Goal: Task Accomplishment & Management: Complete application form

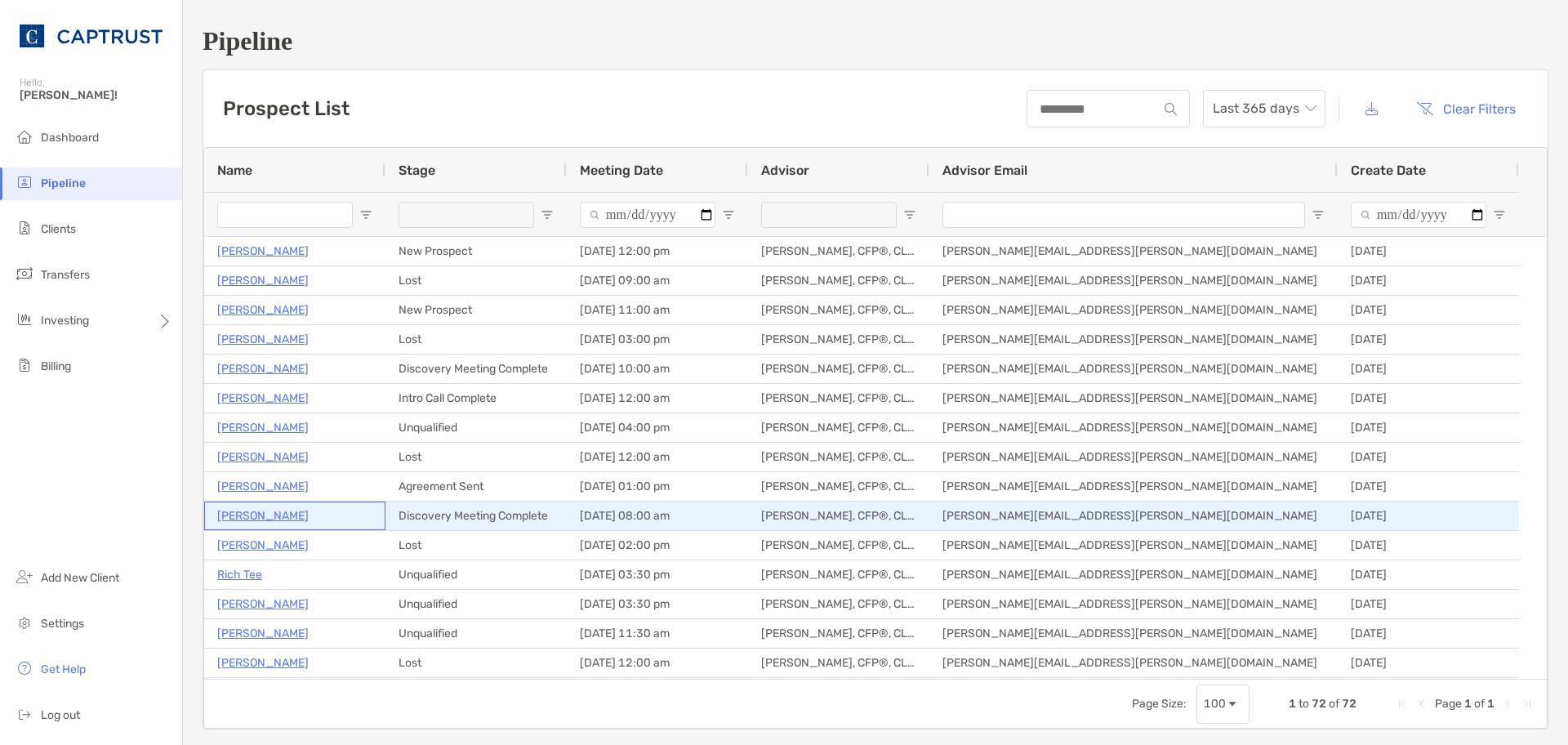
click at [262, 513] on p "[PERSON_NAME]" at bounding box center [262, 515] width 91 height 20
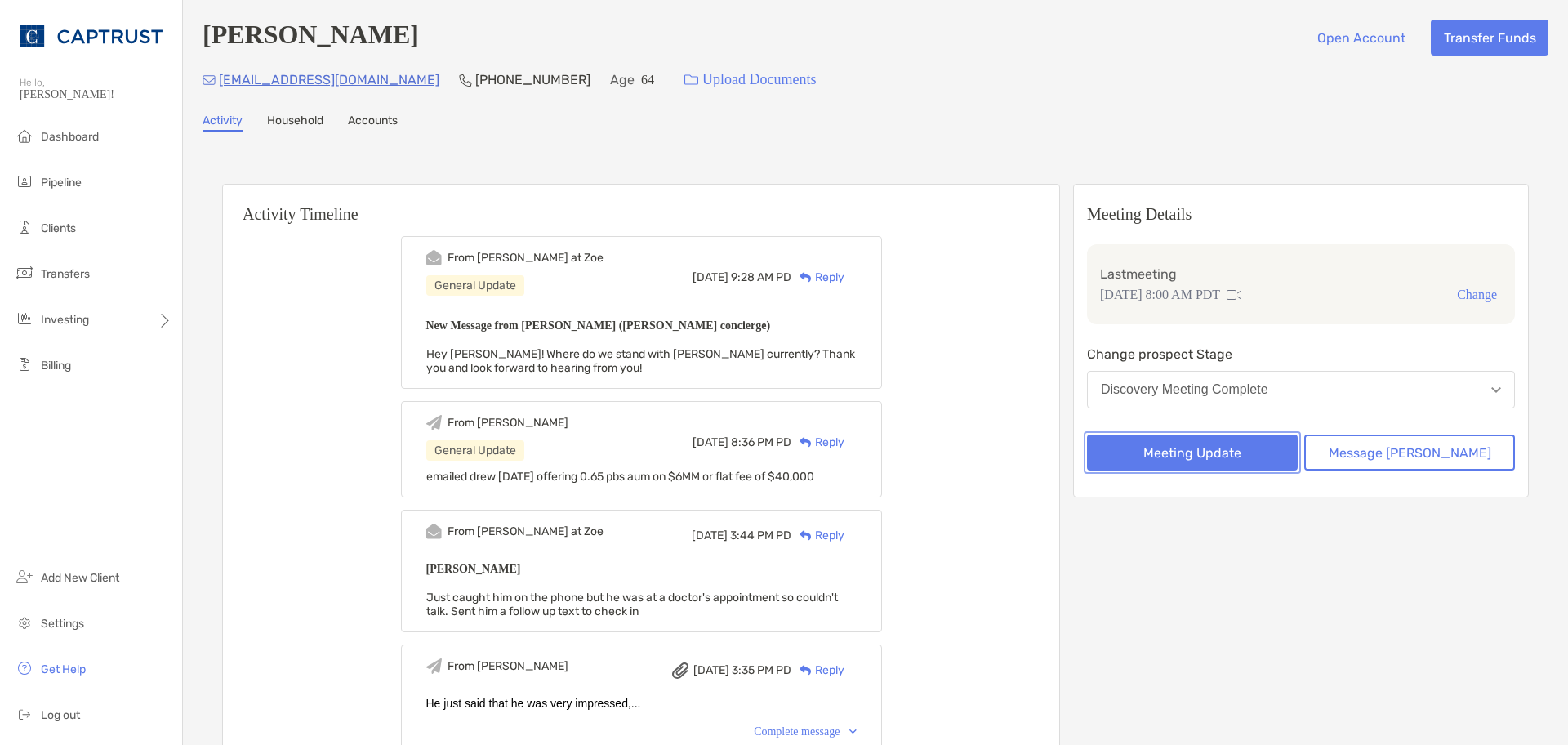
click at [1213, 455] on button "Meeting Update" at bounding box center [1192, 452] width 210 height 36
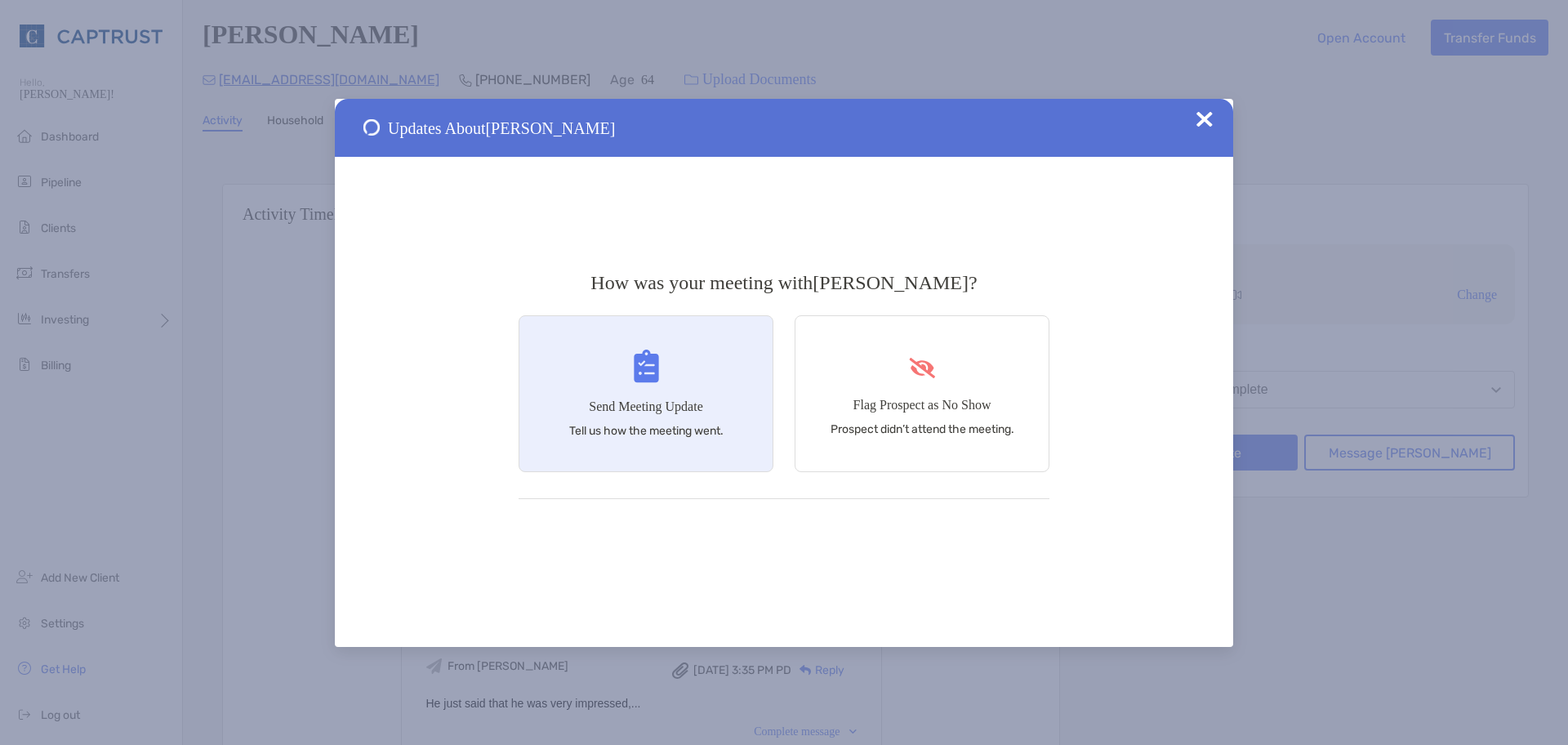
click at [701, 416] on div "Send Meeting Update Tell us how the meeting went." at bounding box center [645, 394] width 255 height 156
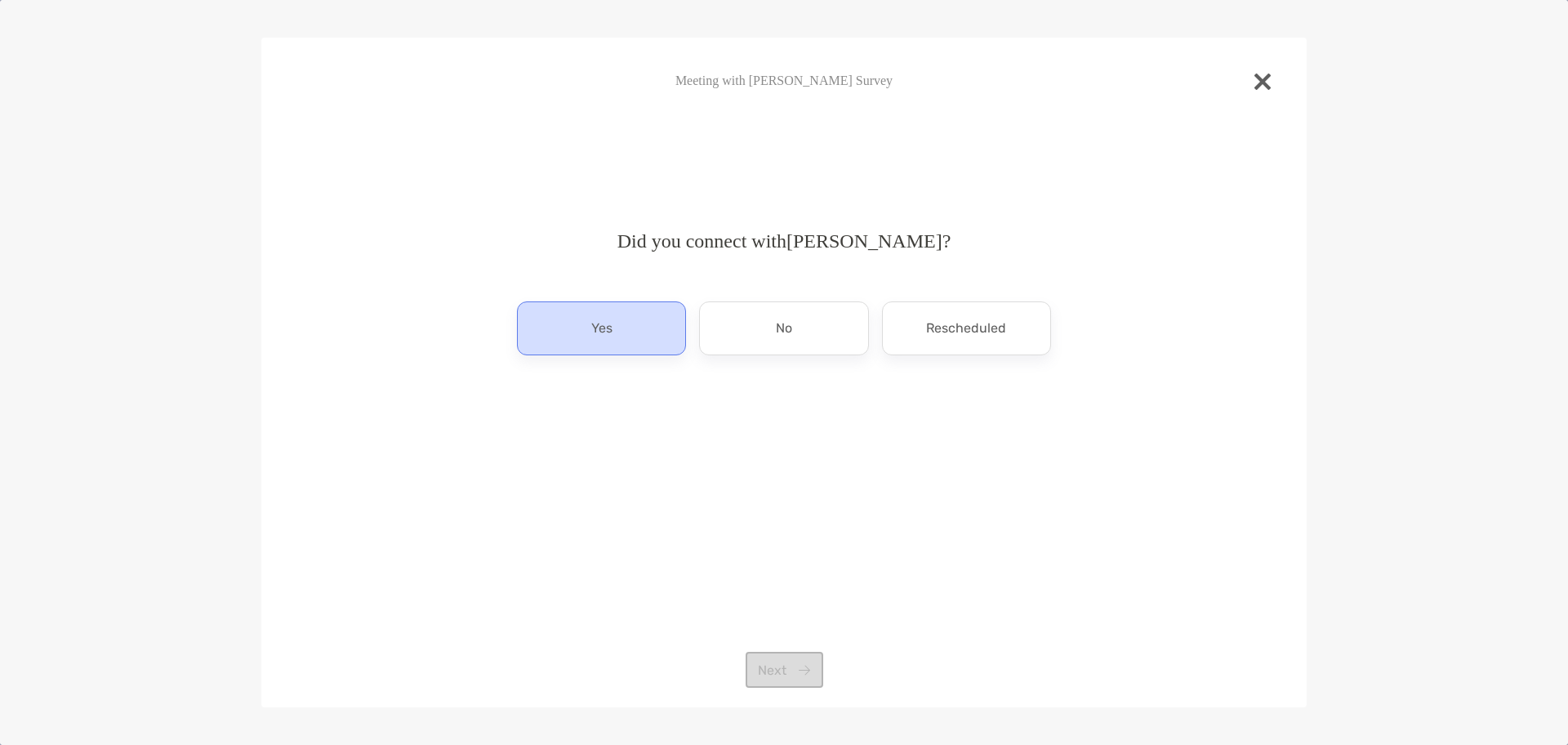
click at [606, 332] on p "Yes" at bounding box center [601, 329] width 21 height 26
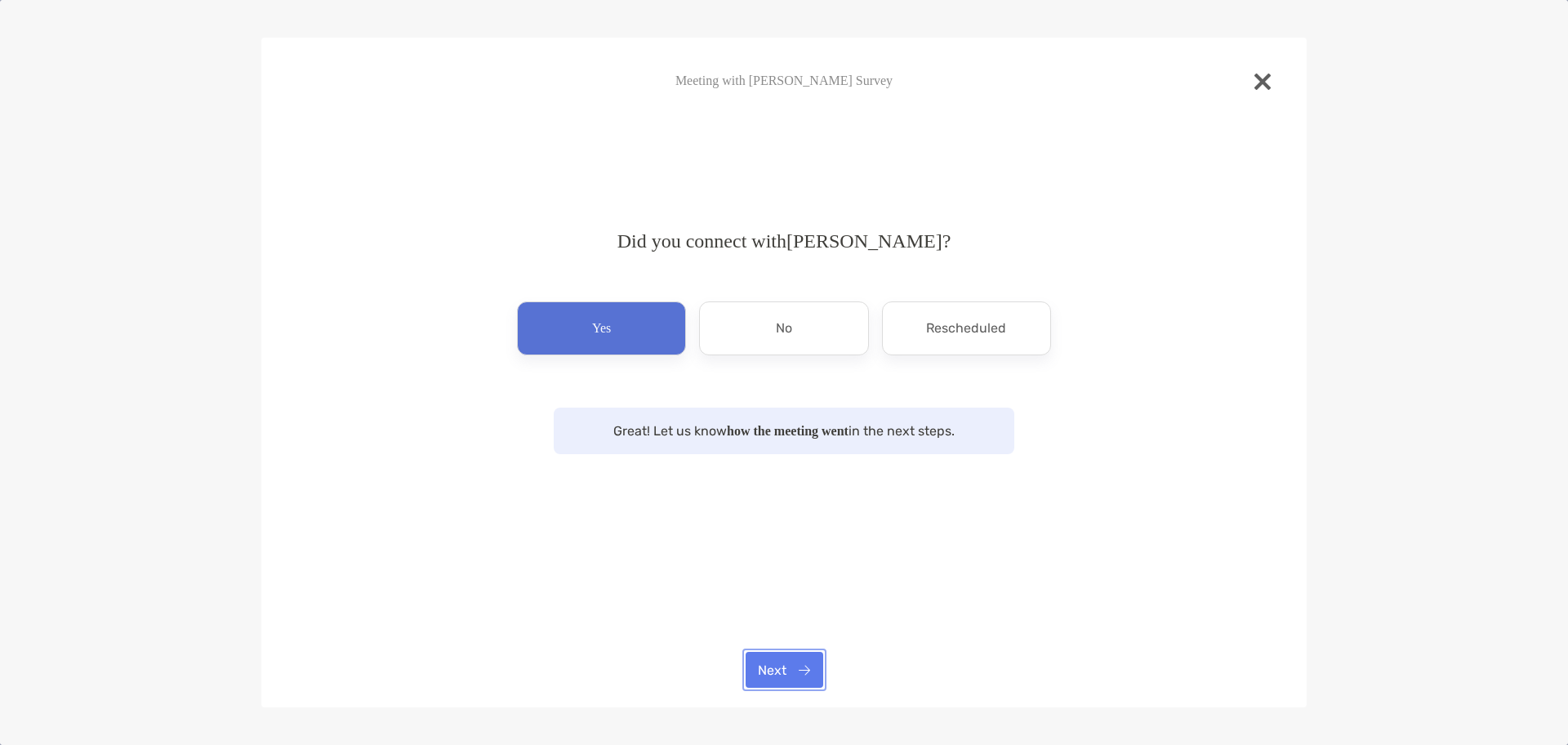
click at [797, 681] on button "Next" at bounding box center [784, 669] width 77 height 36
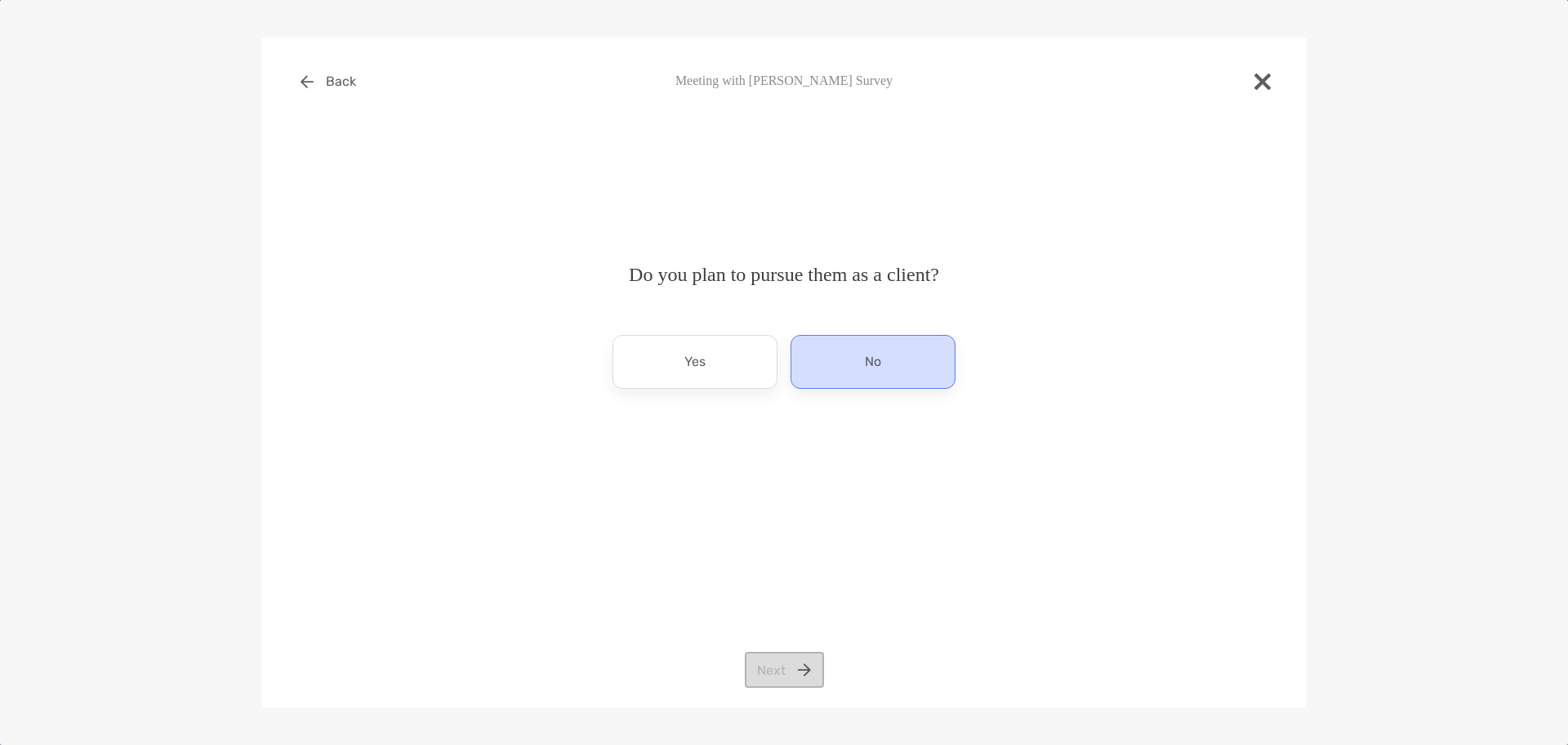
click at [858, 356] on div "No" at bounding box center [873, 362] width 165 height 54
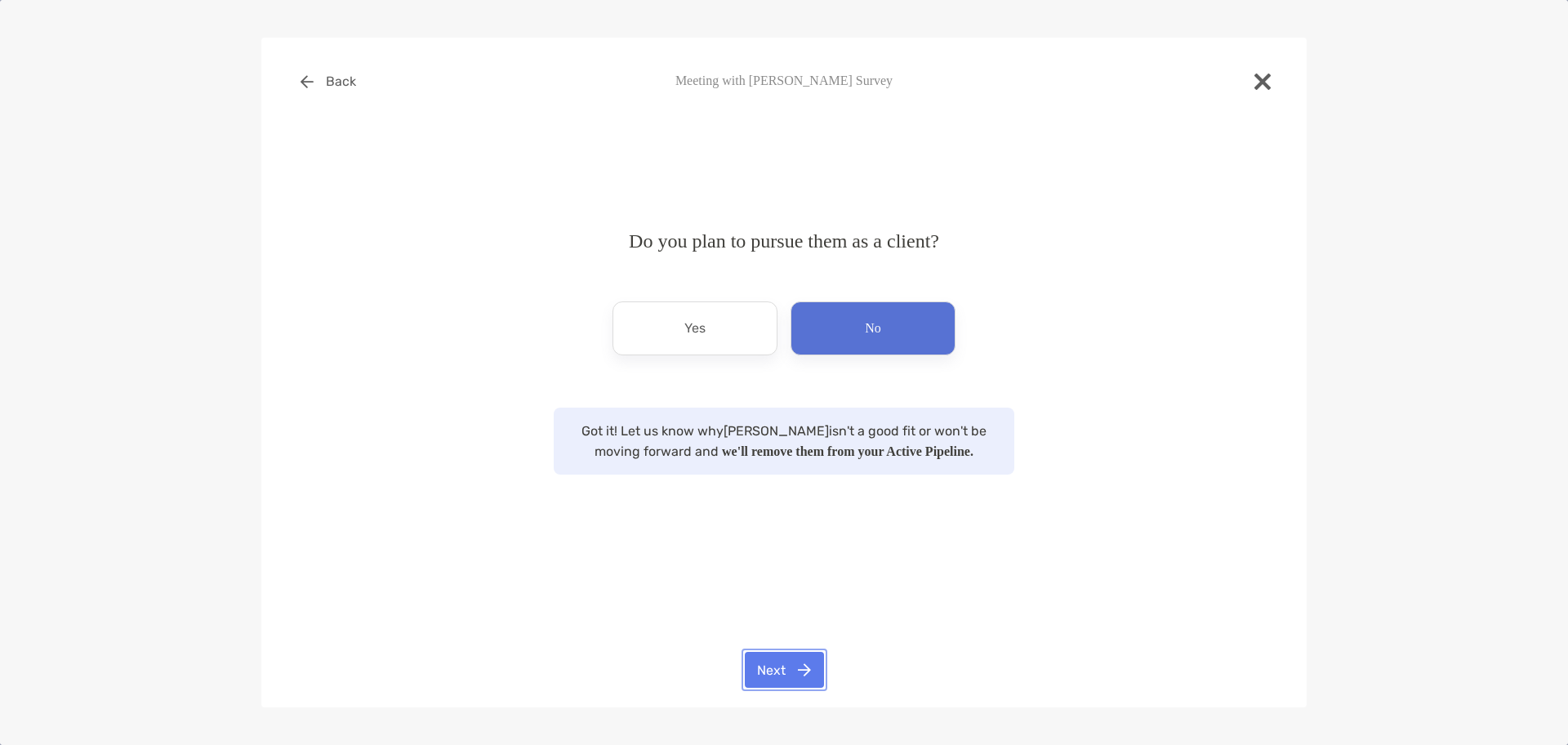
click at [783, 673] on button "Next" at bounding box center [784, 669] width 79 height 36
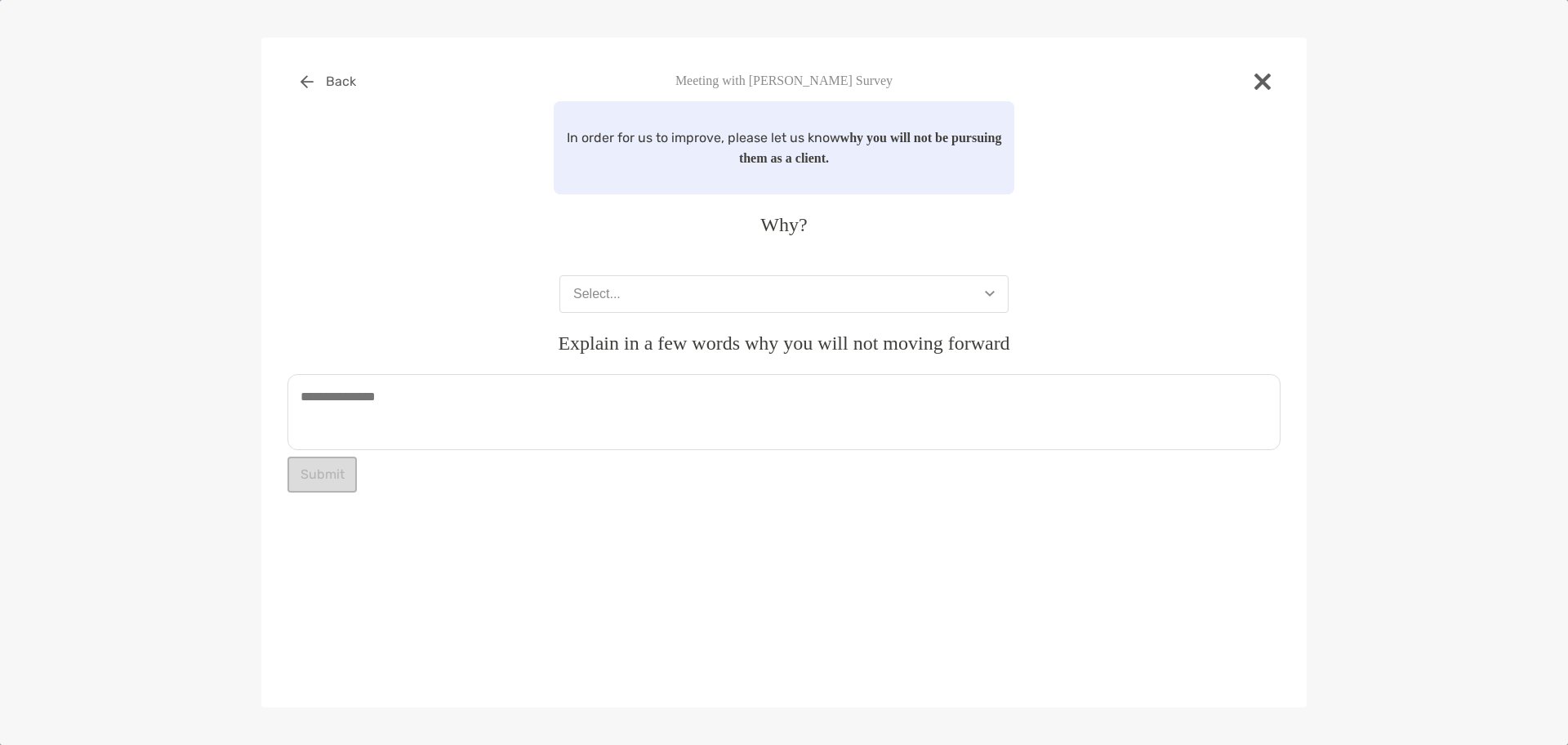
click at [666, 293] on button "Select..." at bounding box center [783, 294] width 449 height 37
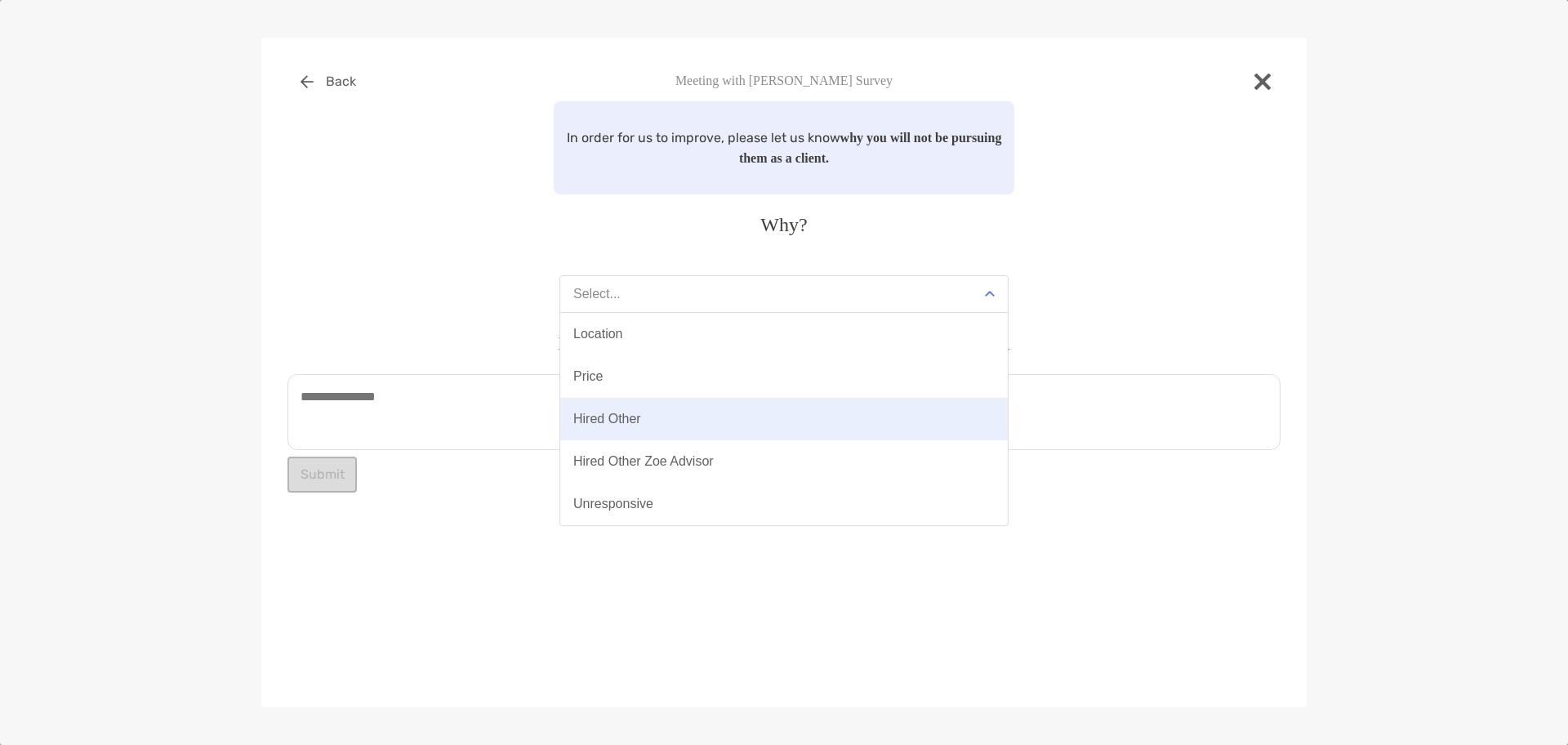
click at [677, 422] on button "Hired Other" at bounding box center [783, 418] width 448 height 43
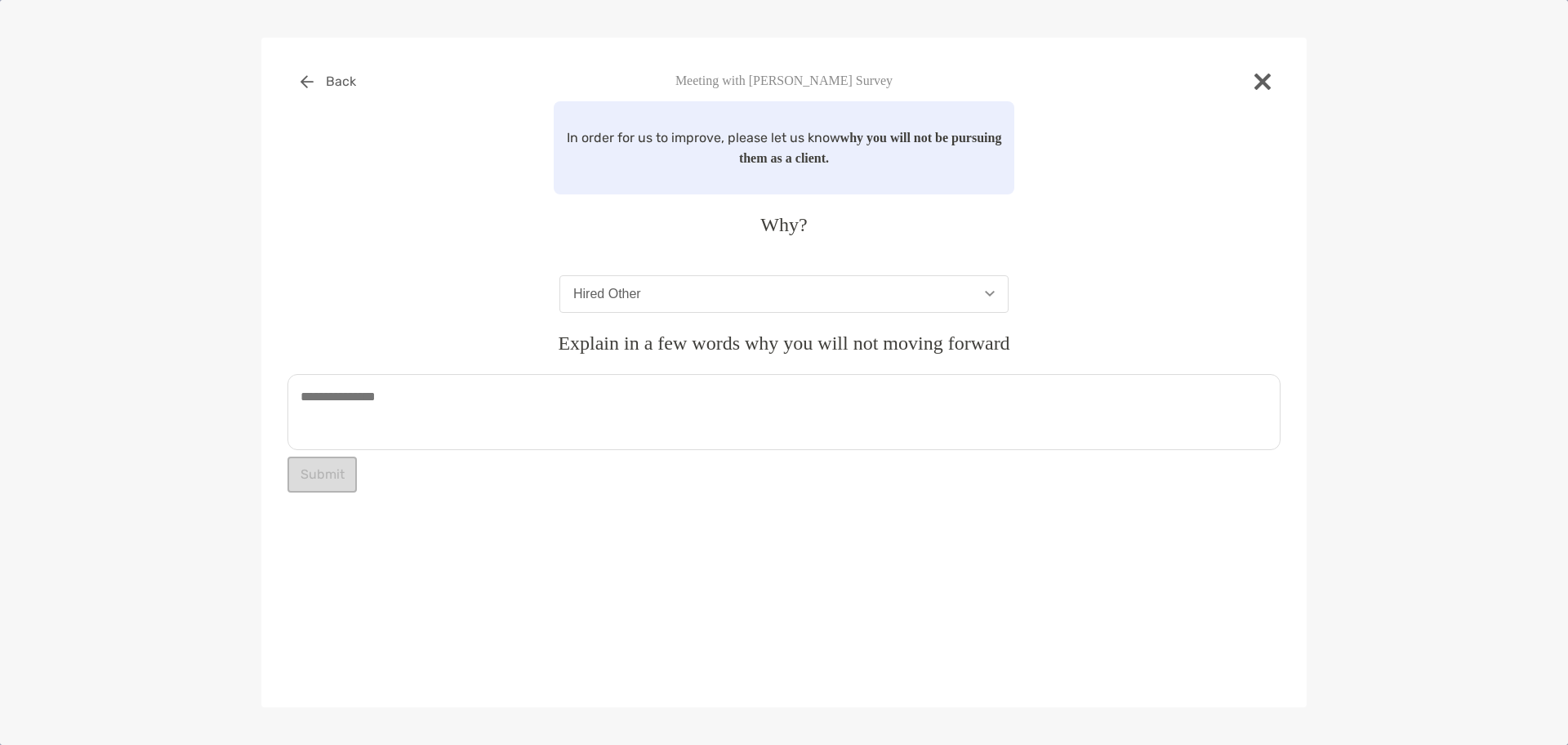
click at [519, 397] on textarea at bounding box center [784, 411] width 993 height 76
drag, startPoint x: 354, startPoint y: 405, endPoint x: 383, endPoint y: 379, distance: 38.9
click at [354, 405] on textarea at bounding box center [784, 411] width 993 height 76
paste textarea "**********"
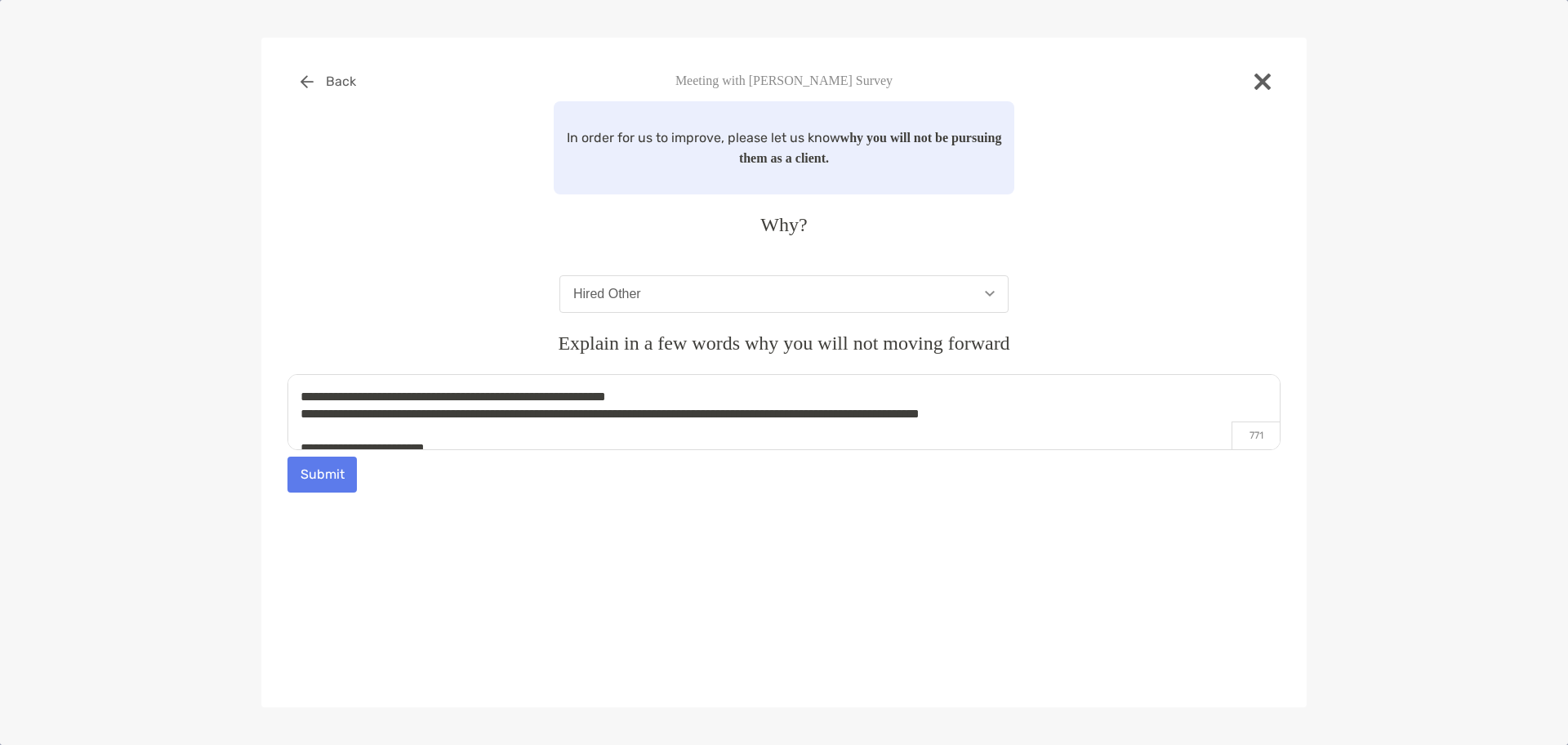
click at [569, 396] on textarea "**********" at bounding box center [784, 411] width 993 height 76
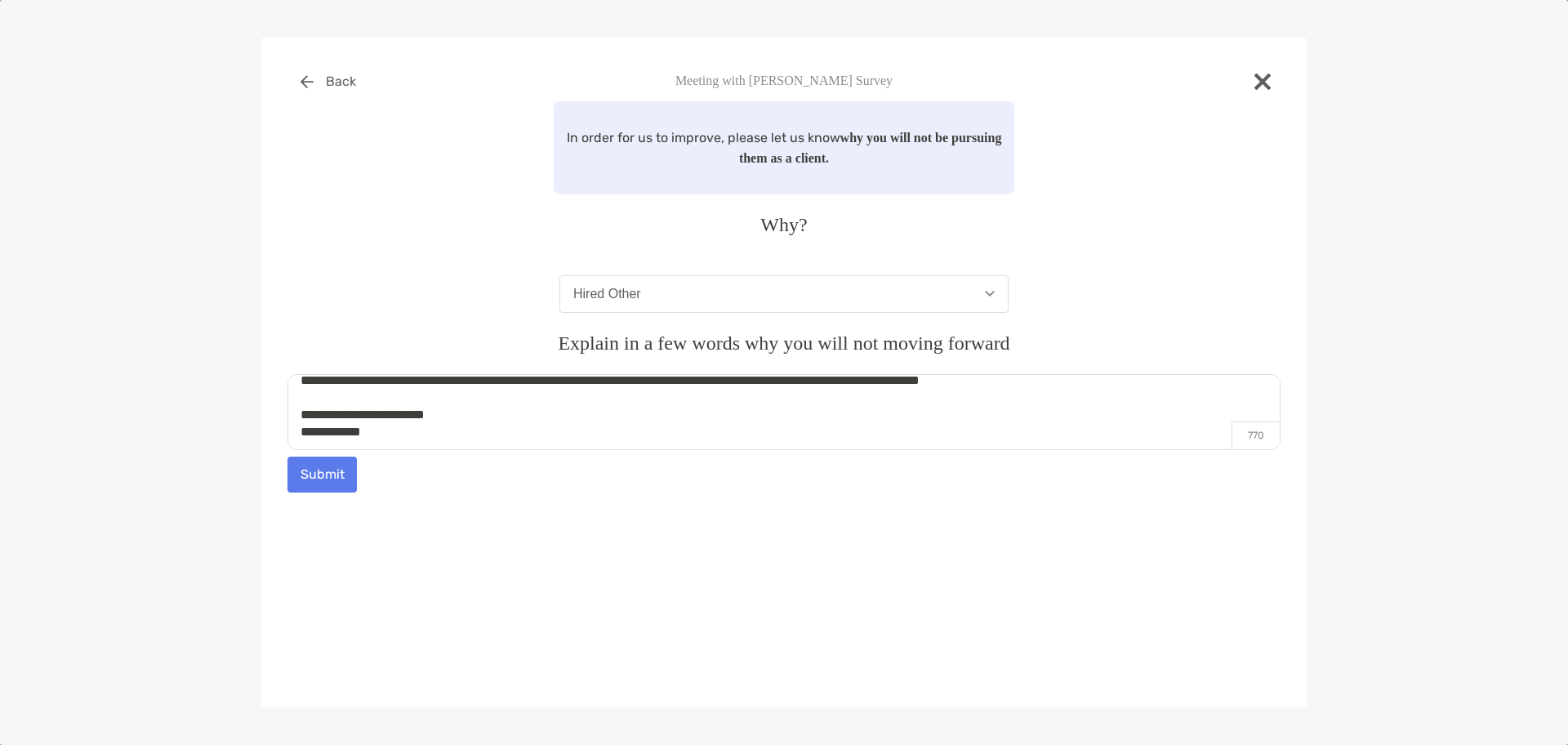
scroll to position [78, 0]
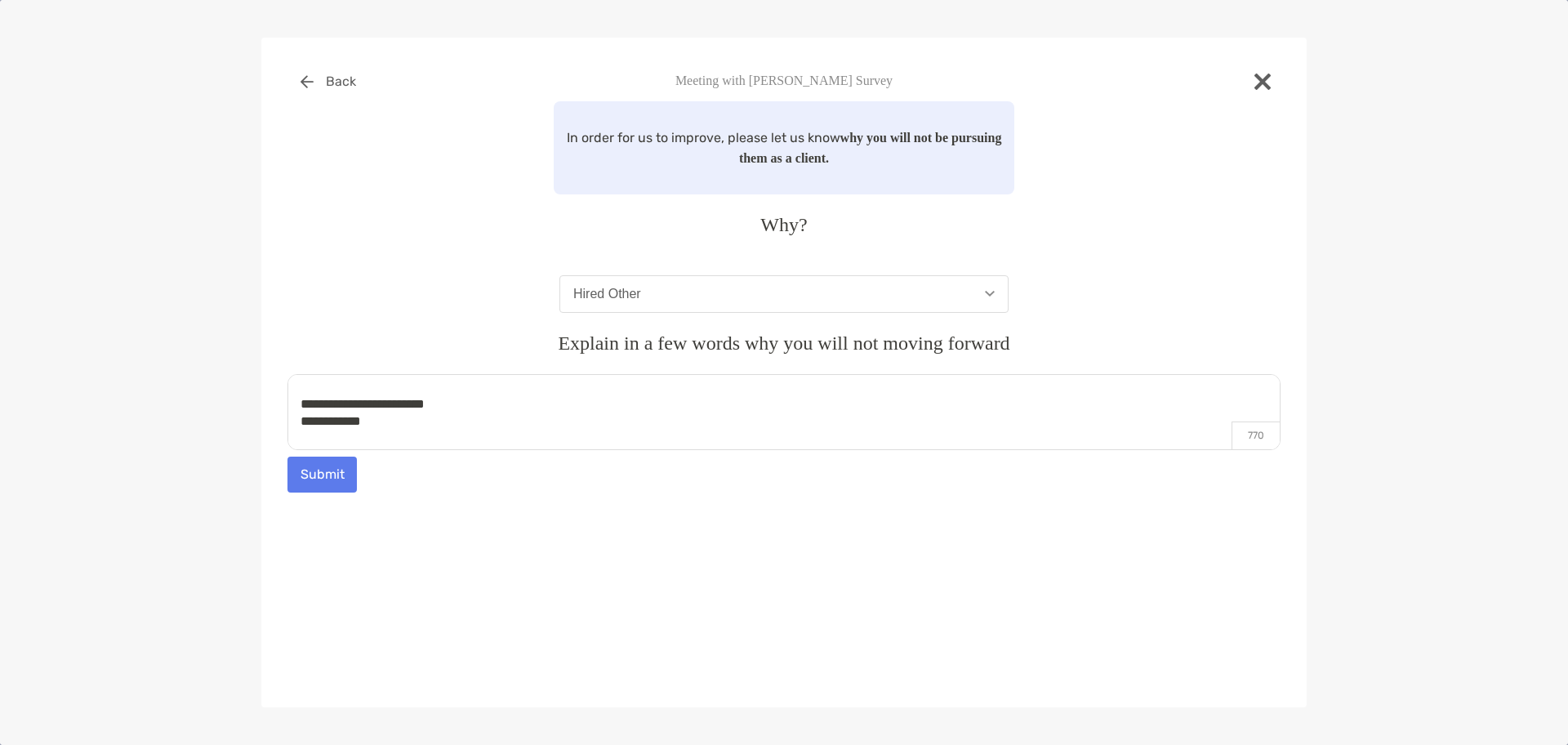
type textarea "**********"
click at [303, 473] on button "Submit" at bounding box center [322, 474] width 70 height 36
